Goal: Find specific page/section: Find specific page/section

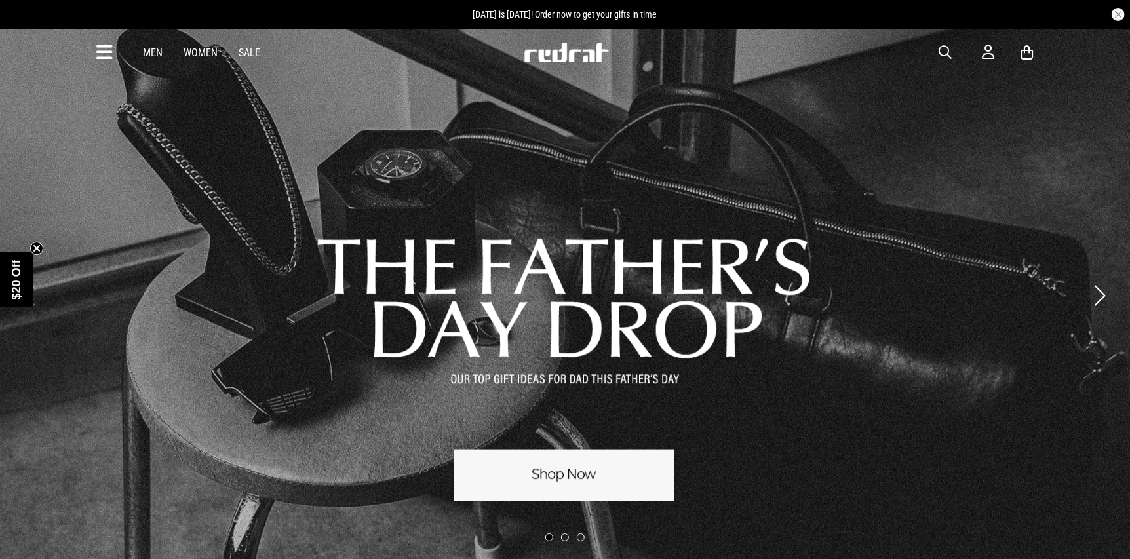
click at [137, 52] on div "Men Women Sale" at bounding box center [201, 53] width 138 height 12
click at [144, 51] on link "Men" at bounding box center [153, 53] width 20 height 12
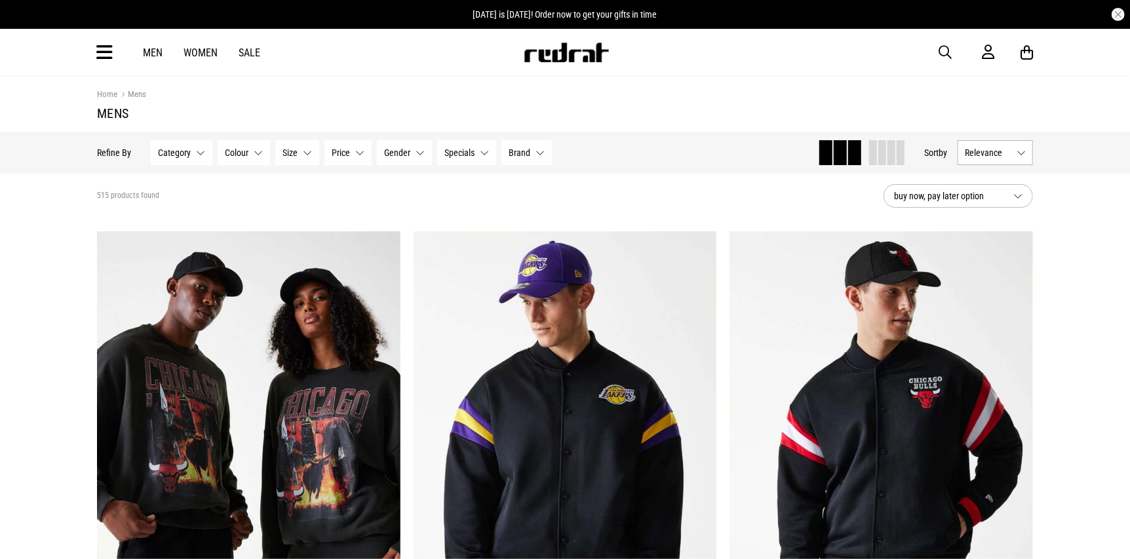
click at [172, 157] on span "Category" at bounding box center [174, 153] width 33 height 10
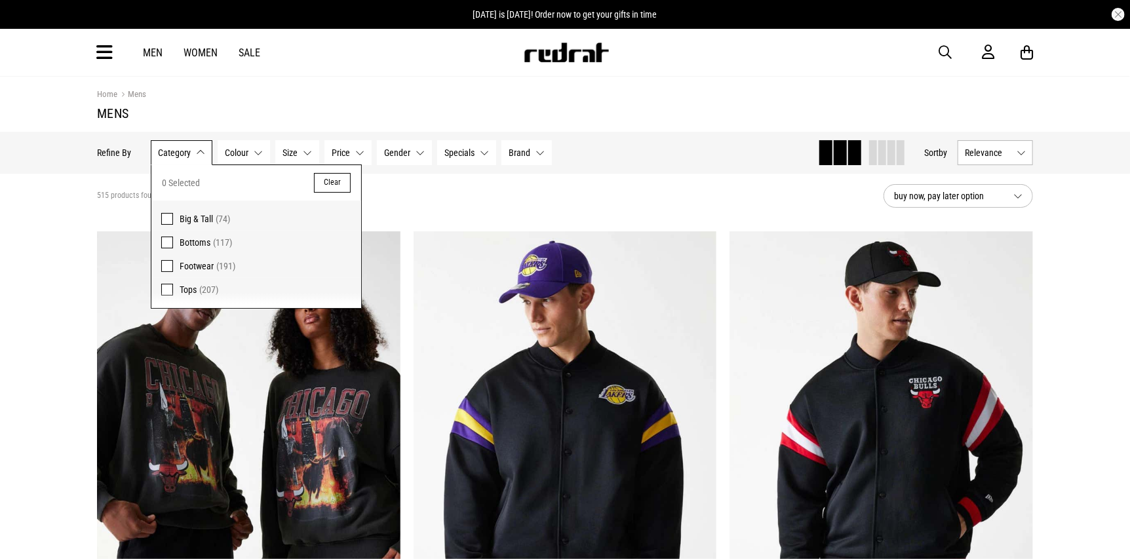
click at [172, 266] on span at bounding box center [167, 266] width 12 height 12
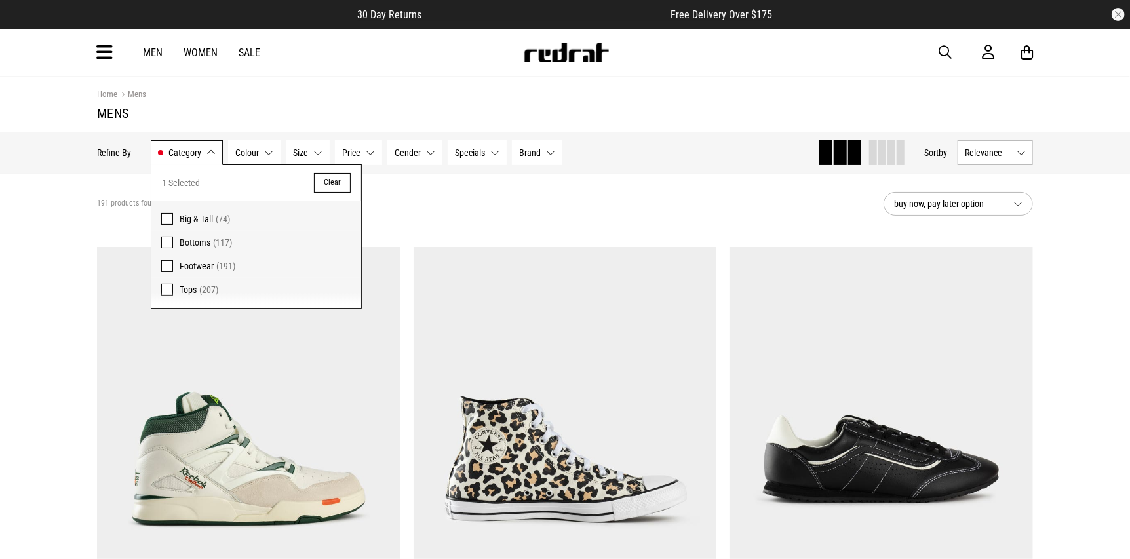
click at [530, 148] on span "Brand" at bounding box center [530, 153] width 22 height 10
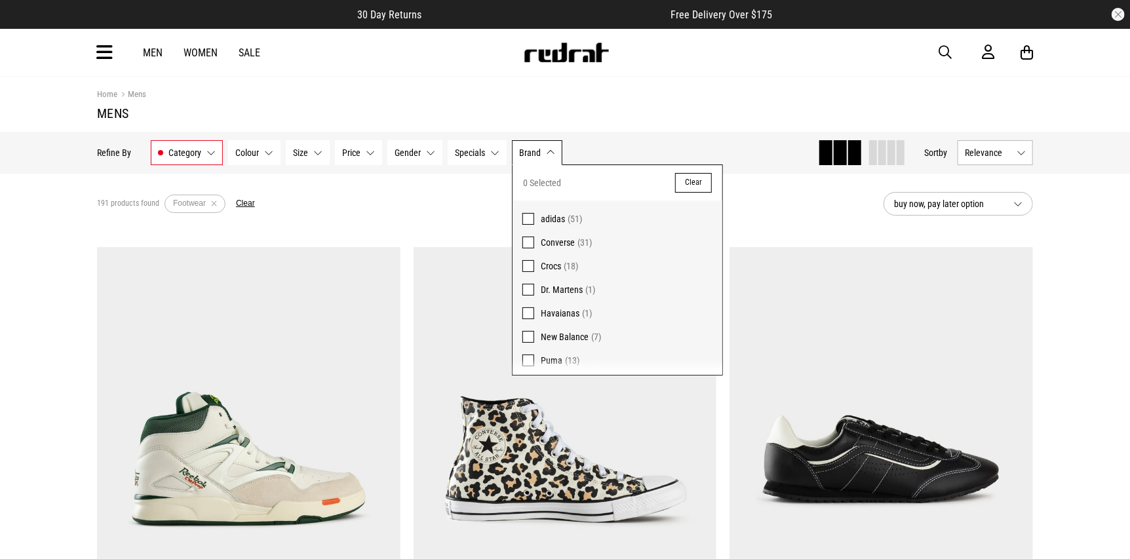
click at [613, 115] on h1 "Mens" at bounding box center [565, 114] width 936 height 16
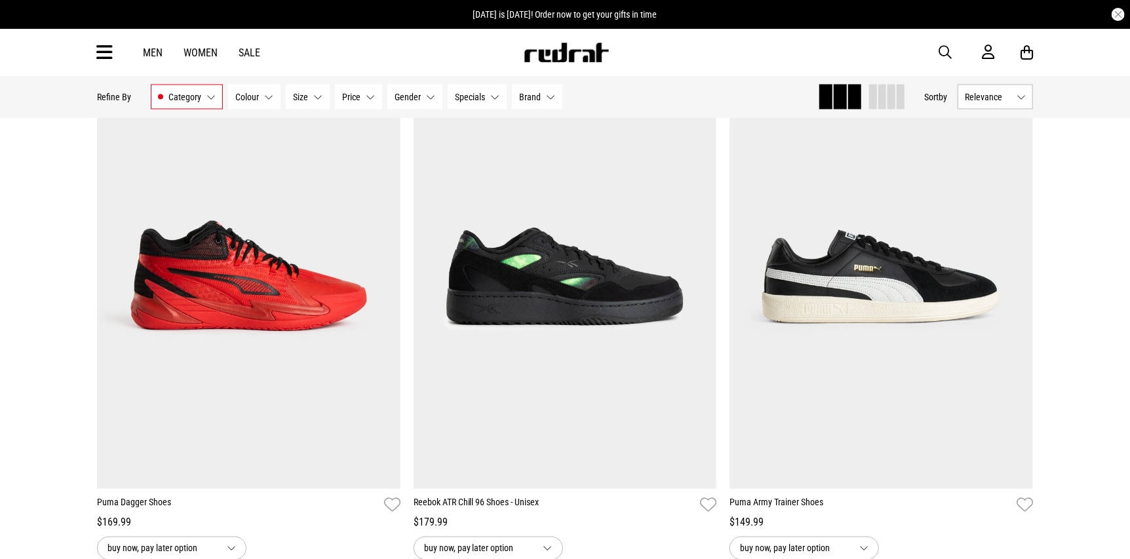
scroll to position [1229, 0]
